Goal: Task Accomplishment & Management: Complete application form

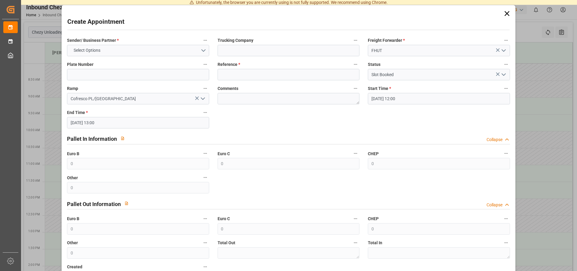
scroll to position [61, 0]
click at [505, 14] on icon at bounding box center [507, 13] width 5 height 5
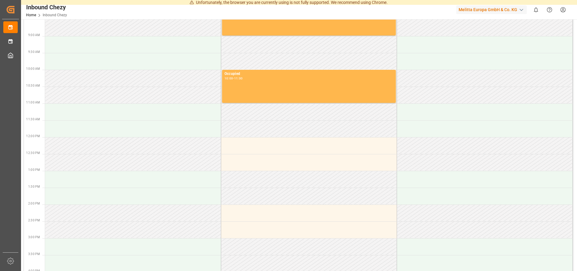
scroll to position [0, 0]
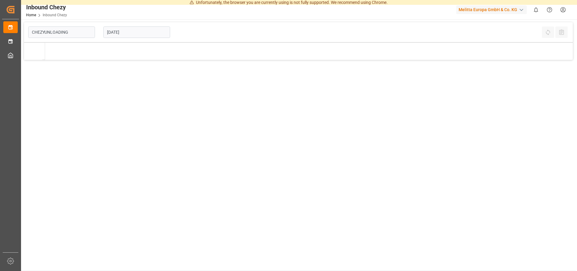
type input "Chezy Unloading"
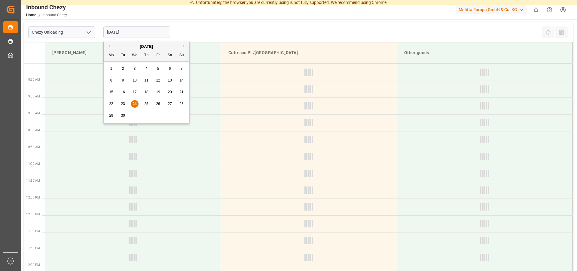
click at [139, 33] on input "[DATE]" at bounding box center [136, 31] width 67 height 11
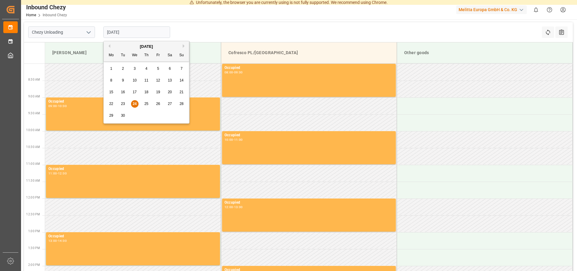
click at [181, 46] on div "[DATE]" at bounding box center [146, 47] width 85 height 6
click at [184, 45] on button "Next Month" at bounding box center [185, 46] width 4 height 4
click at [146, 66] on div "2" at bounding box center [147, 68] width 8 height 7
type input "[DATE]"
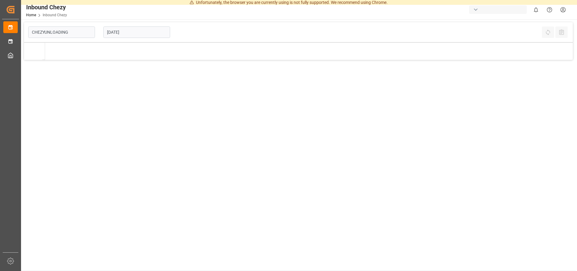
type input "Chezy Unloading"
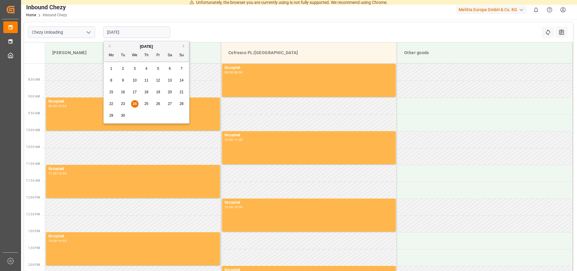
click at [128, 32] on input "[DATE]" at bounding box center [136, 31] width 67 height 11
click at [122, 116] on span "30" at bounding box center [123, 115] width 4 height 4
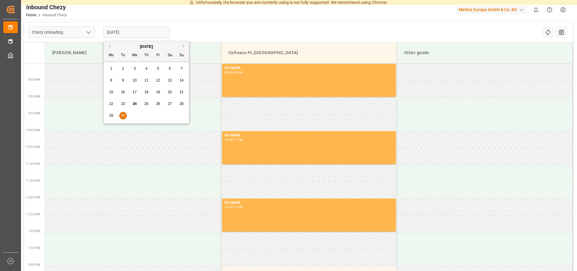
click at [120, 29] on input "30.09.2025" at bounding box center [136, 31] width 67 height 11
click at [186, 47] on button "Next Month" at bounding box center [185, 46] width 4 height 4
click at [146, 66] on div "2" at bounding box center [147, 68] width 8 height 7
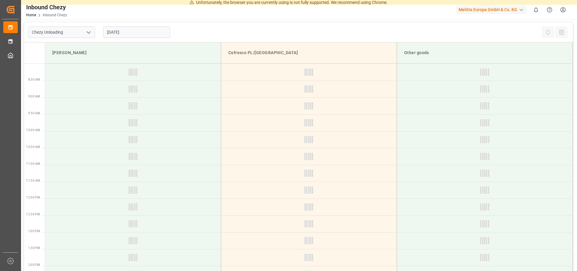
type input "[DATE]"
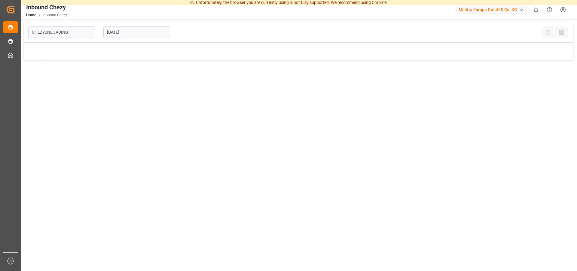
type input "Chezy Unloading"
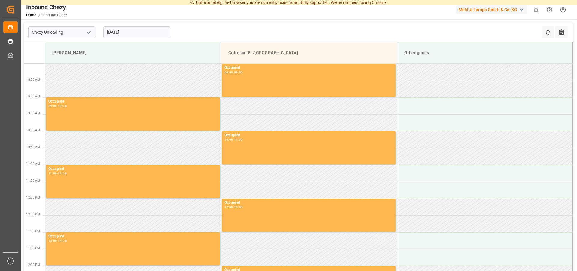
click at [119, 29] on input "[DATE]" at bounding box center [136, 31] width 67 height 11
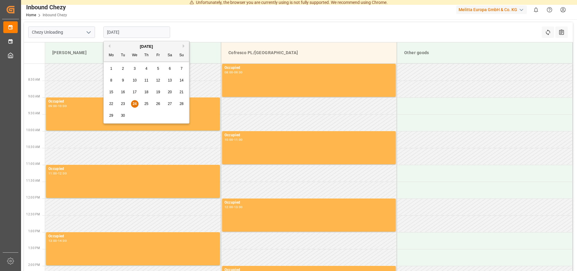
click at [183, 46] on button "Next Month" at bounding box center [185, 46] width 4 height 4
click at [147, 69] on span "2" at bounding box center [147, 68] width 2 height 4
type input "[DATE]"
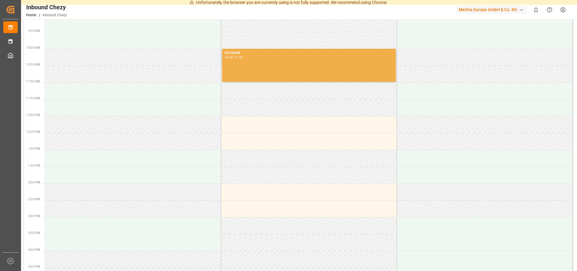
scroll to position [92, 0]
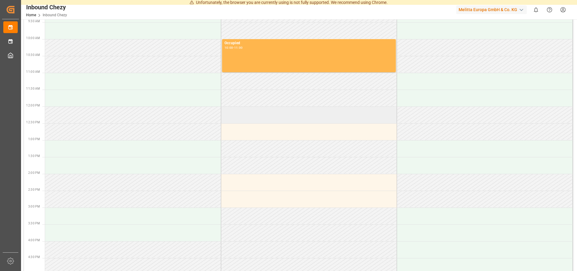
click at [260, 120] on td at bounding box center [309, 114] width 176 height 17
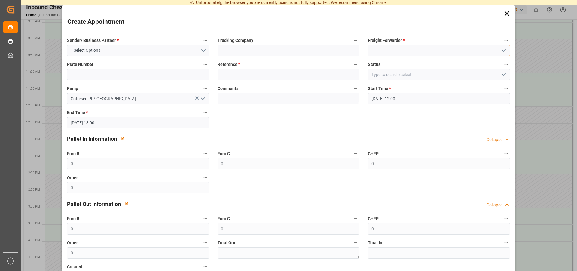
click at [428, 50] on input at bounding box center [439, 50] width 142 height 11
click at [499, 48] on button "open menu" at bounding box center [503, 50] width 9 height 9
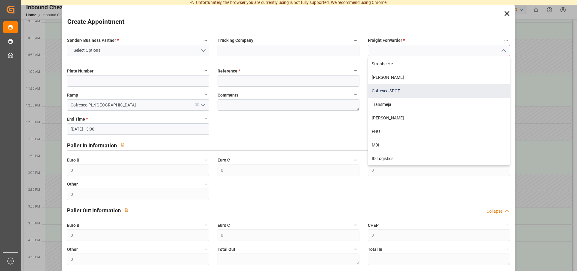
scroll to position [177, 0]
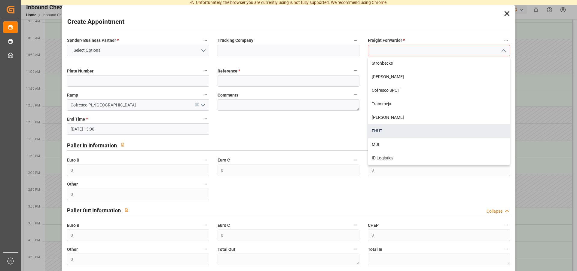
click at [379, 131] on div "FHUT" at bounding box center [438, 131] width 141 height 14
type input "FHUT"
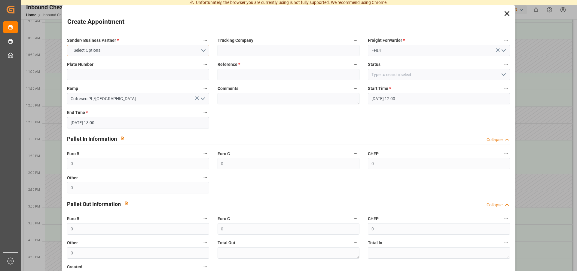
click at [180, 55] on button "Select Options" at bounding box center [138, 50] width 142 height 11
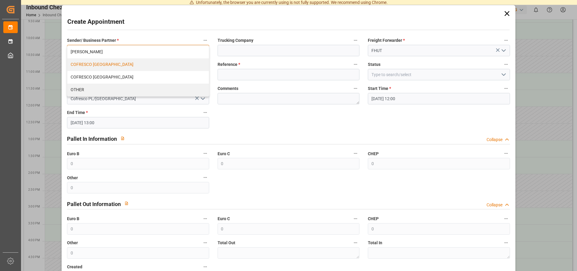
click at [106, 63] on div "COFRESCO [GEOGRAPHIC_DATA]" at bounding box center [137, 64] width 141 height 13
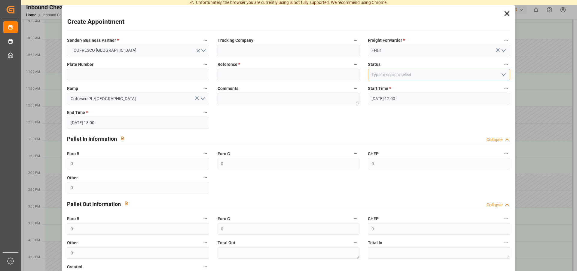
click at [413, 77] on input at bounding box center [439, 74] width 142 height 11
click at [500, 77] on icon "open menu" at bounding box center [503, 74] width 7 height 7
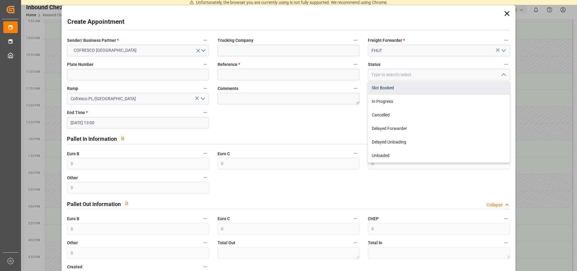
click at [384, 86] on div "Slot Booked" at bounding box center [438, 88] width 141 height 14
type input "Slot Booked"
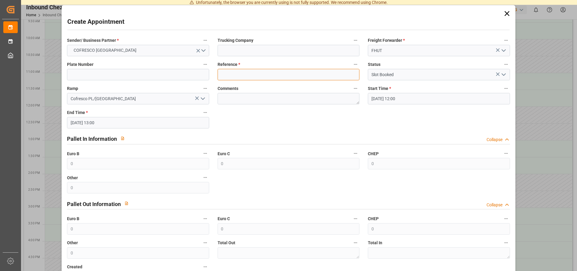
click at [234, 72] on input at bounding box center [289, 74] width 142 height 11
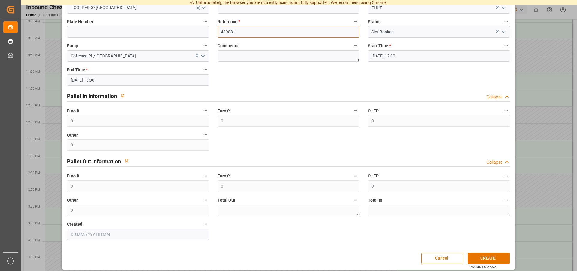
scroll to position [47, 0]
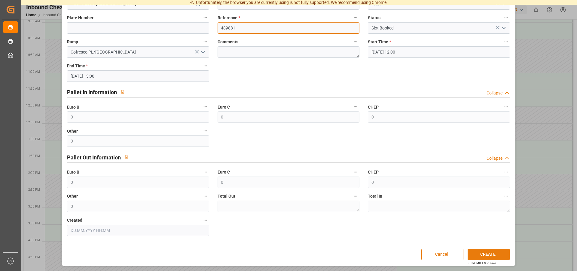
type input "489881"
click at [491, 253] on button "CREATE" at bounding box center [489, 254] width 42 height 11
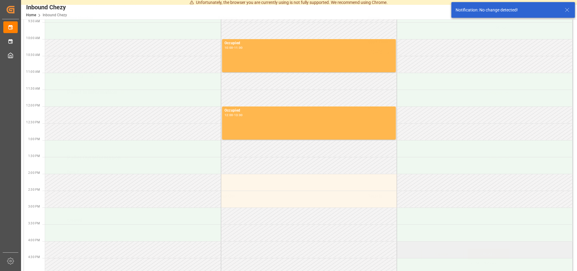
scroll to position [92, 0]
